Goal: Information Seeking & Learning: Learn about a topic

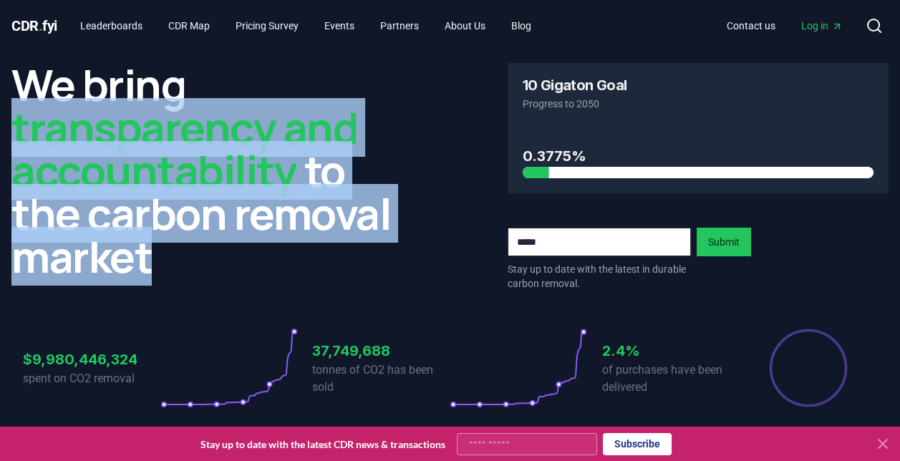
drag, startPoint x: 158, startPoint y: 262, endPoint x: 0, endPoint y: 116, distance: 214.9
copy h2 "transparency and accountability to the carbon removal market"
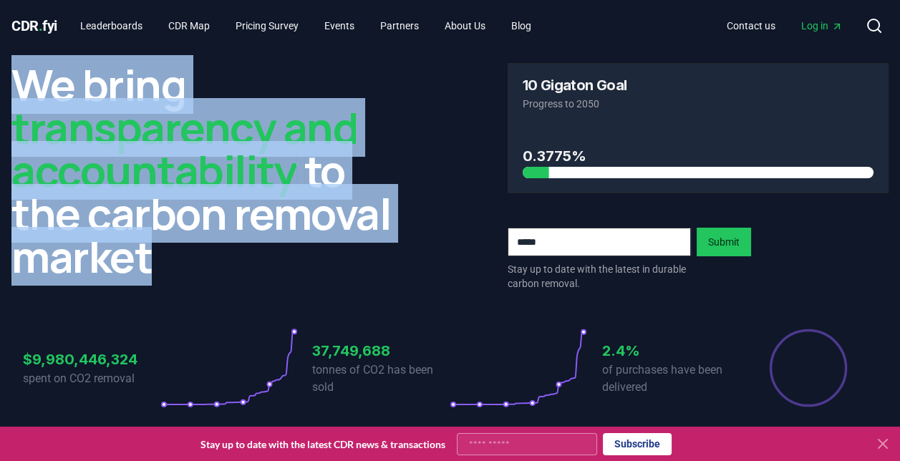
drag, startPoint x: 24, startPoint y: 87, endPoint x: 171, endPoint y: 269, distance: 234.2
click at [171, 269] on h2 "We bring transparency and accountability to the carbon removal market" at bounding box center [202, 170] width 382 height 215
copy h2 "We bring transparency and accountability to the carbon removal market"
click at [484, 25] on link "About Us" at bounding box center [465, 26] width 64 height 26
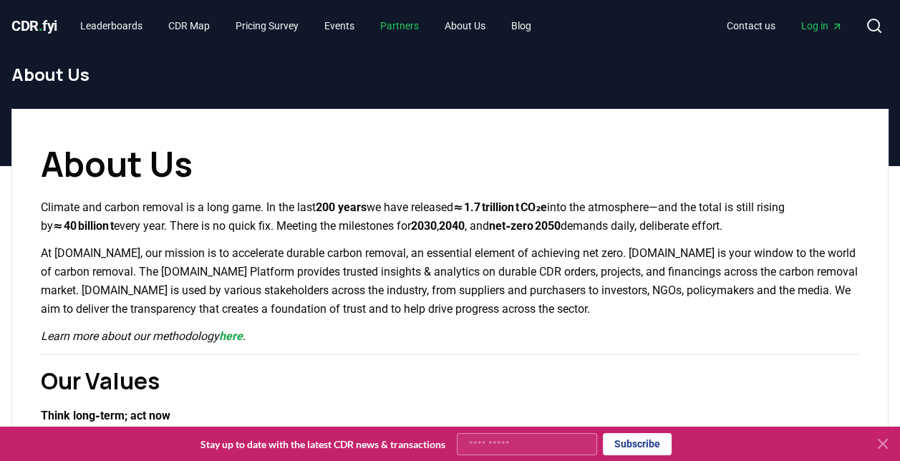
click at [405, 21] on link "Partners" at bounding box center [400, 26] width 62 height 26
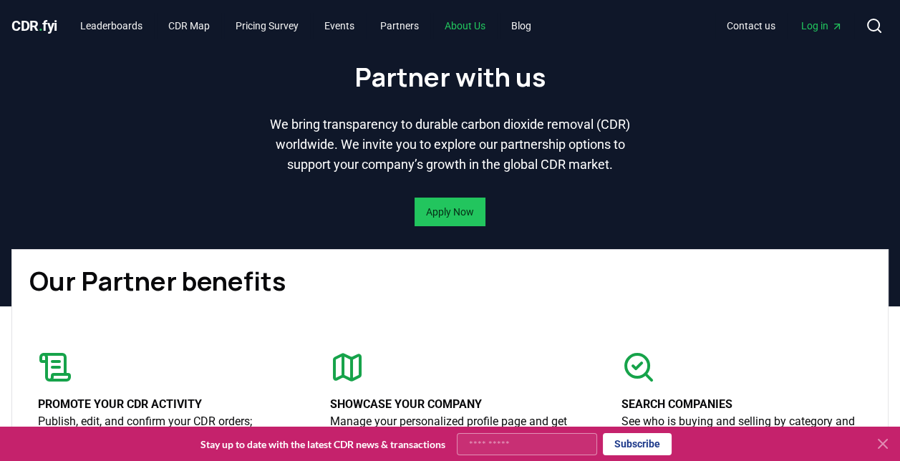
click at [481, 21] on link "About Us" at bounding box center [465, 26] width 64 height 26
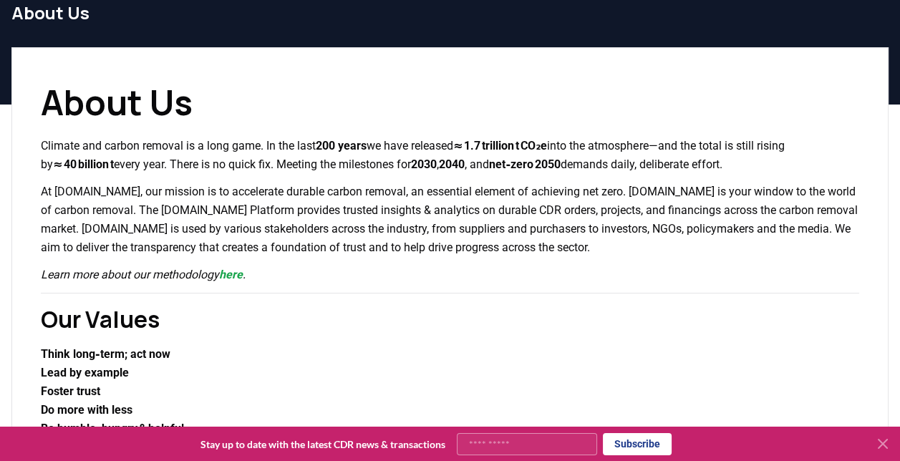
scroll to position [62, 0]
